Goal: Check status: Check status

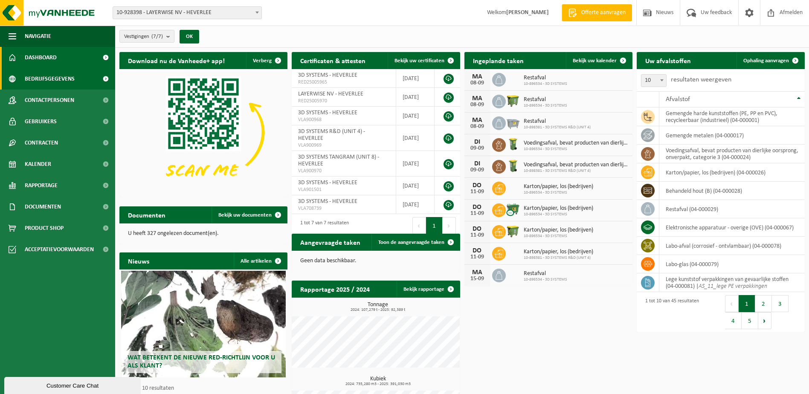
click at [55, 80] on span "Bedrijfsgegevens" at bounding box center [50, 78] width 50 height 21
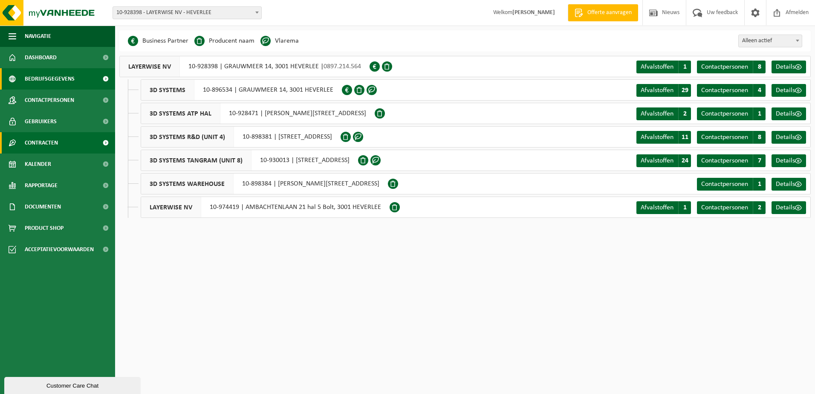
click at [45, 144] on span "Contracten" at bounding box center [41, 142] width 33 height 21
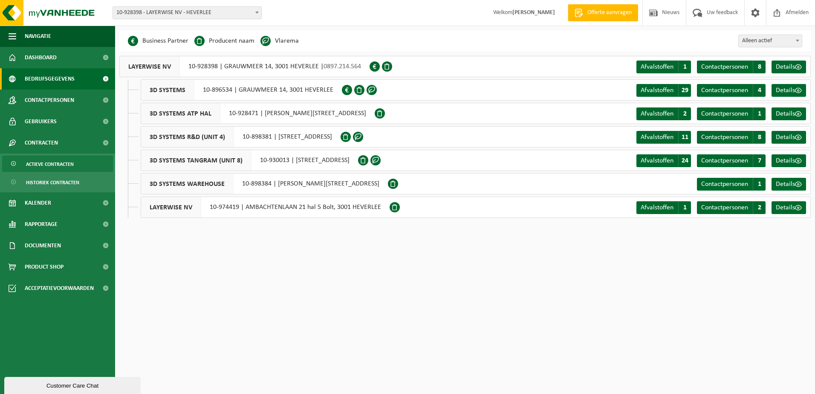
click at [46, 163] on span "Actieve contracten" at bounding box center [50, 164] width 48 height 16
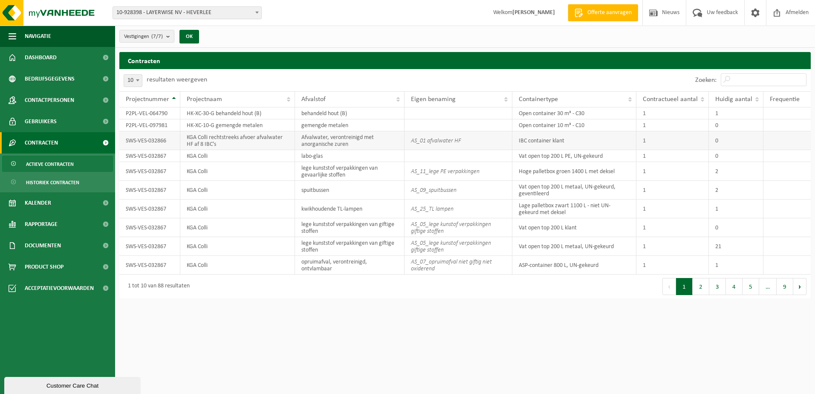
click at [150, 142] on td "SWS-VES-032866" at bounding box center [149, 140] width 61 height 19
